Goal: Task Accomplishment & Management: Manage account settings

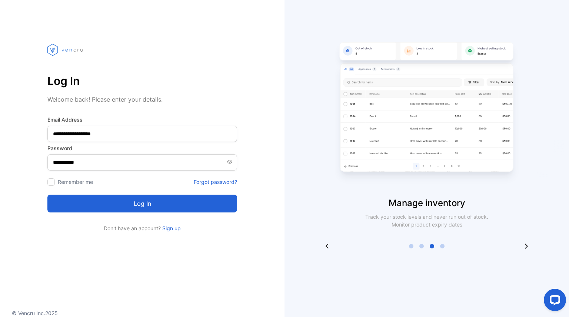
click at [136, 205] on button "Log in" at bounding box center [142, 203] width 190 height 18
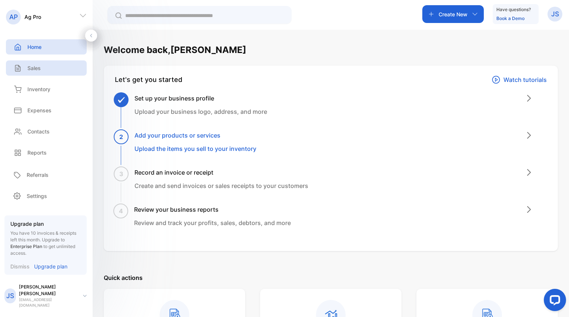
click at [43, 66] on div "Sales" at bounding box center [46, 67] width 81 height 15
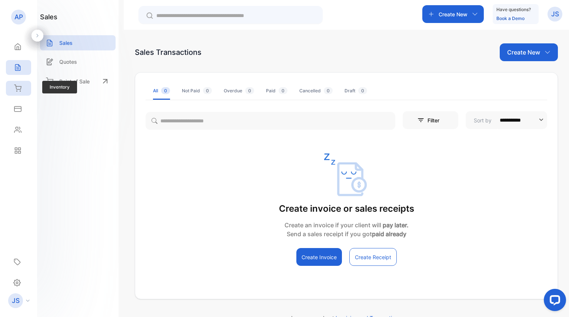
click at [18, 89] on icon at bounding box center [17, 87] width 7 height 7
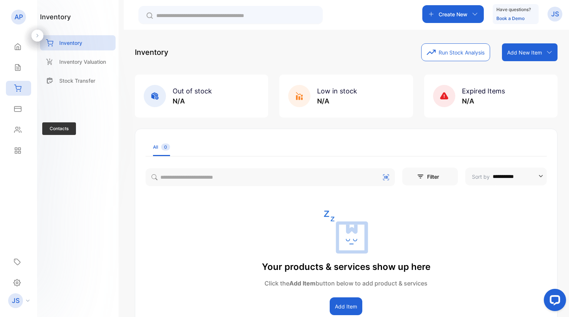
click at [19, 119] on div "**********" at bounding box center [284, 180] width 569 height 361
click at [20, 131] on icon at bounding box center [17, 129] width 7 height 7
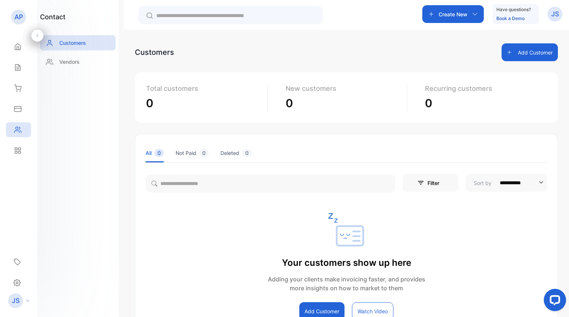
click at [24, 304] on div "JS" at bounding box center [20, 300] width 33 height 15
click at [53, 294] on p "Log out" at bounding box center [59, 294] width 16 height 7
